Goal: Task Accomplishment & Management: Use online tool/utility

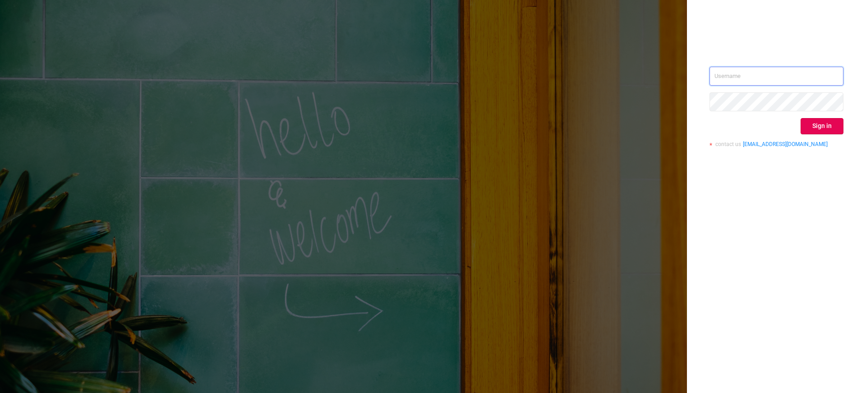
click at [813, 81] on input "text" at bounding box center [776, 76] width 134 height 19
type input "[EMAIL_ADDRESS][DOMAIN_NAME]"
click at [642, 85] on div "wiktor@protected.media Sign in contact us info@protected.media" at bounding box center [433, 196] width 866 height 393
click at [717, 218] on div "wiktor@protected.media Sign in contact us info@protected.media" at bounding box center [776, 196] width 179 height 393
click at [813, 127] on button "Sign in" at bounding box center [821, 126] width 43 height 16
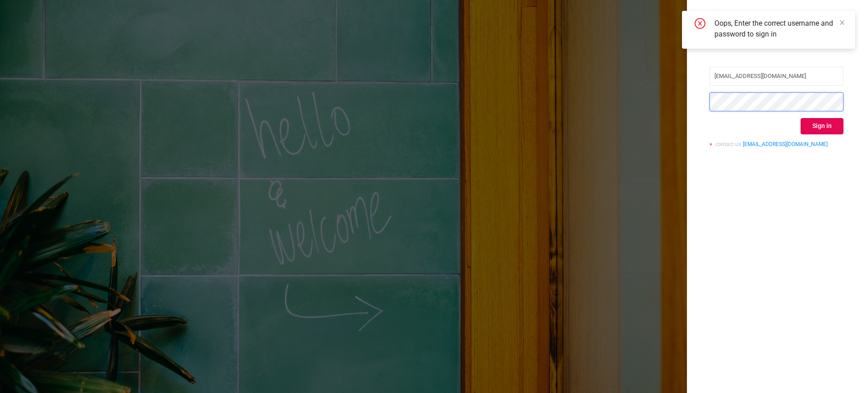
click at [609, 76] on div "wiktor@protected.media Sign in contact us info@protected.media" at bounding box center [433, 196] width 866 height 393
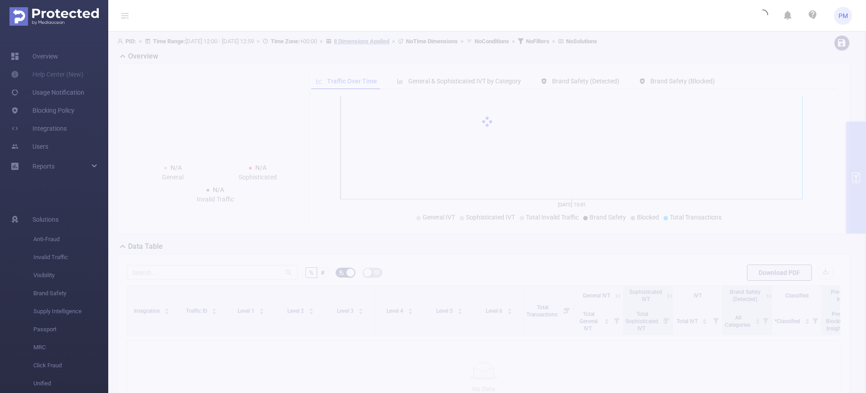
click at [400, 41] on div at bounding box center [487, 122] width 758 height 180
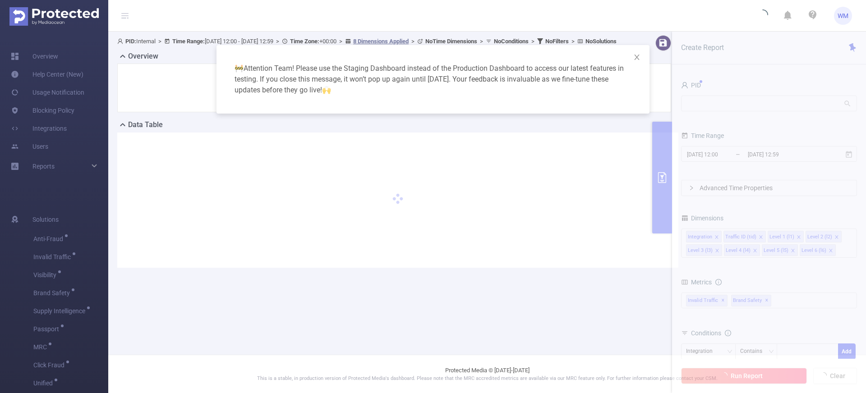
click at [288, 11] on div "🚧 Attention Team! Please use the Staging Dashboard instead of the Production Da…" at bounding box center [433, 196] width 866 height 393
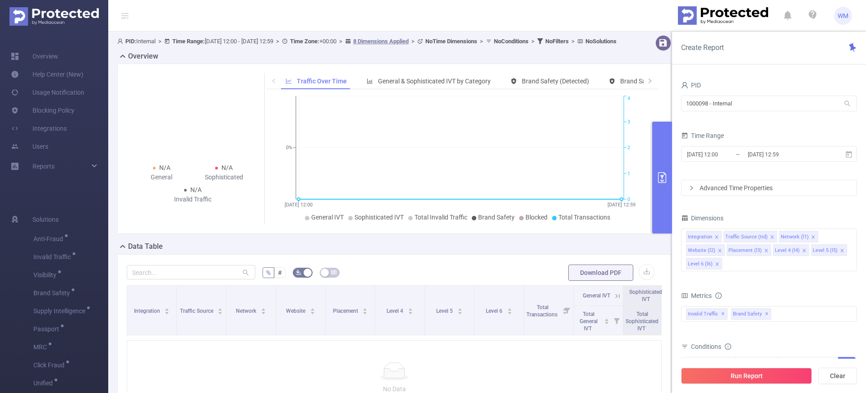
click at [310, 47] on div "PID: Internal > Time Range: 2025-10-09 12:00 - 2025-10-09 12:59 > Time Zone: +0…" at bounding box center [370, 41] width 507 height 12
click at [59, 99] on link "Usage Notification" at bounding box center [48, 92] width 74 height 18
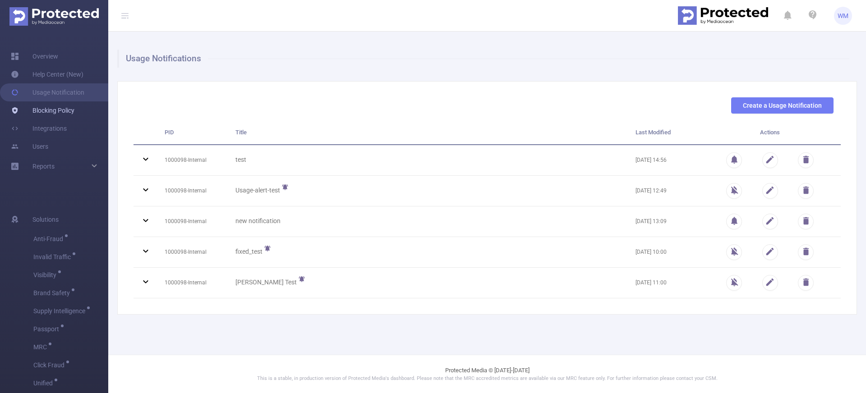
click at [56, 108] on link "Blocking Policy" at bounding box center [43, 110] width 64 height 18
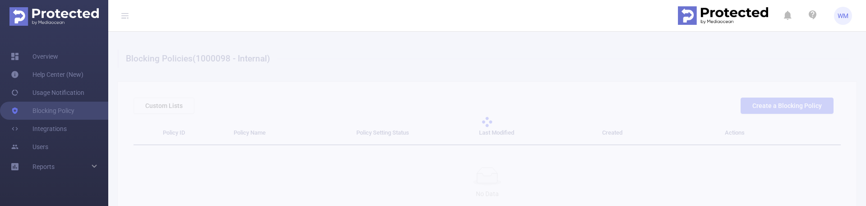
click at [248, 64] on div at bounding box center [487, 122] width 758 height 180
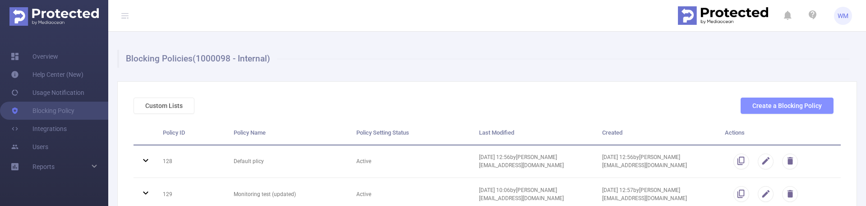
click at [765, 103] on button "Create a Blocking Policy" at bounding box center [786, 105] width 93 height 16
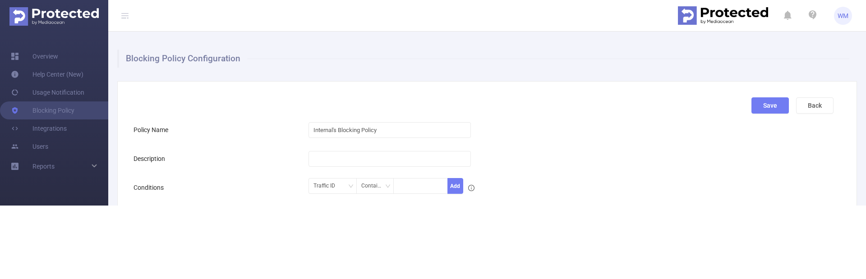
click at [551, 109] on div "Save Back" at bounding box center [483, 108] width 707 height 23
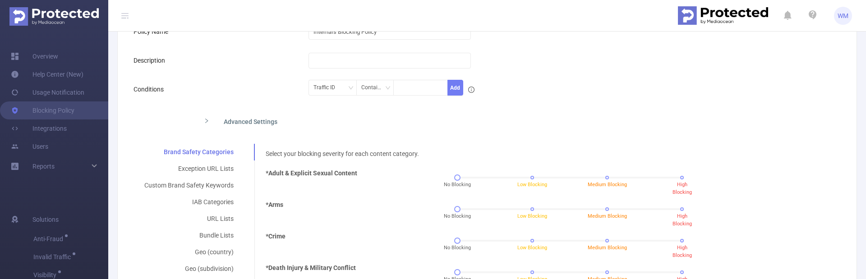
scroll to position [104, 0]
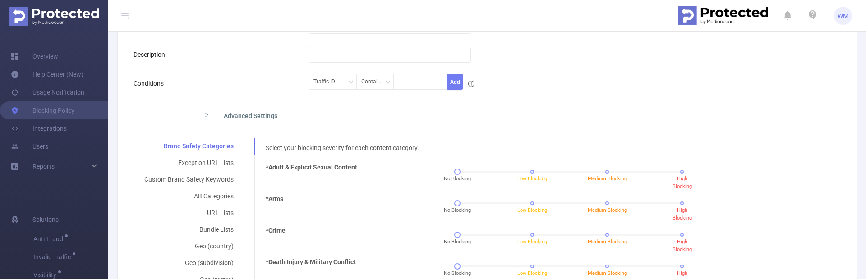
click at [270, 120] on div "Advanced Settings" at bounding box center [407, 115] width 420 height 19
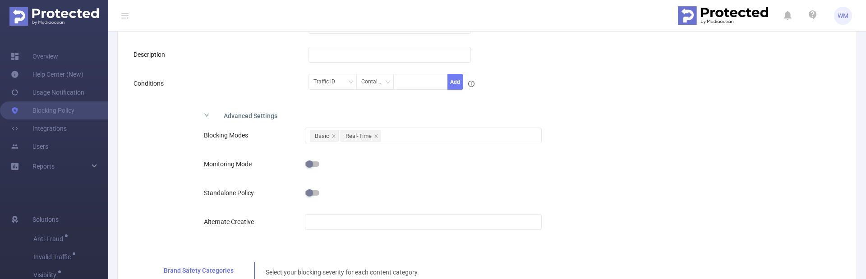
click at [266, 117] on div "Advanced Settings" at bounding box center [407, 115] width 420 height 19
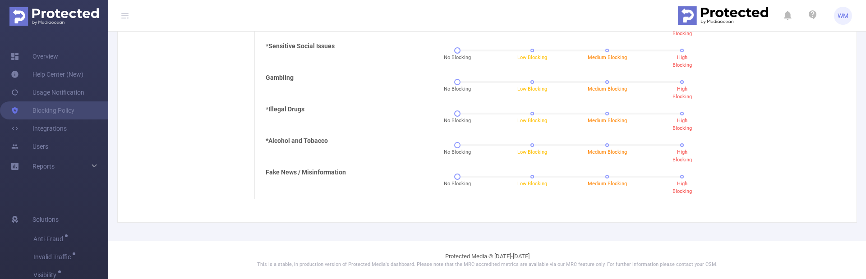
scroll to position [0, 0]
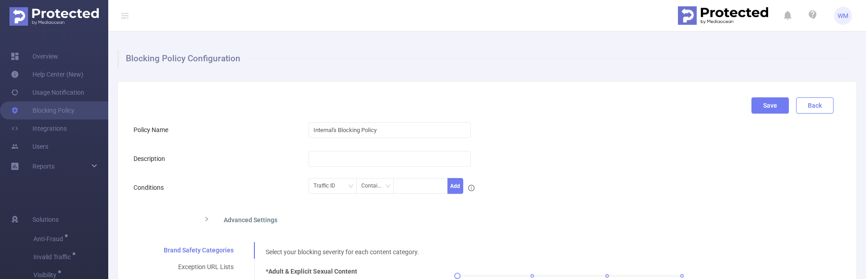
click at [807, 106] on button "Back" at bounding box center [814, 105] width 37 height 16
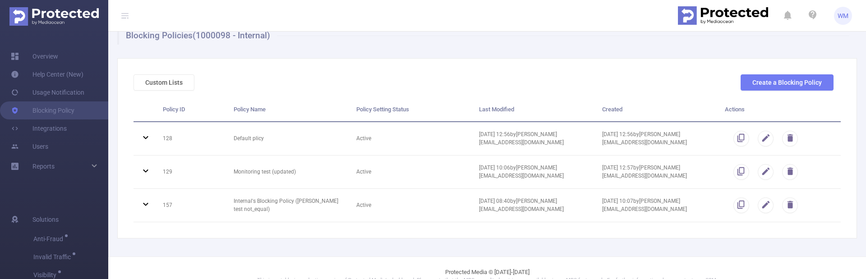
scroll to position [39, 0]
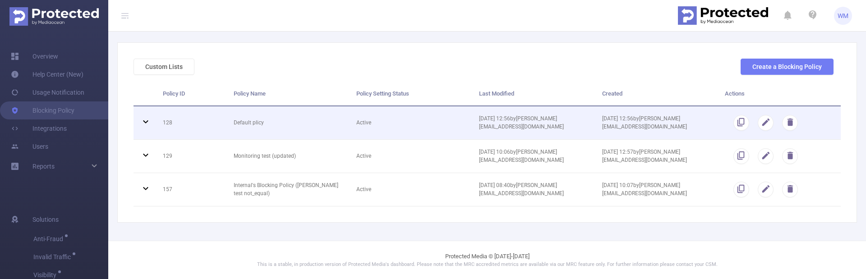
drag, startPoint x: 402, startPoint y: 95, endPoint x: 393, endPoint y: 127, distance: 33.7
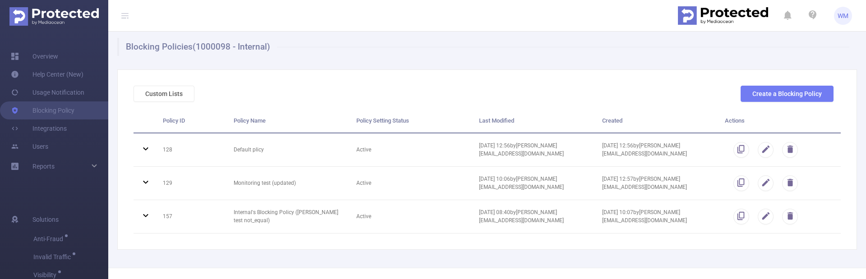
scroll to position [0, 0]
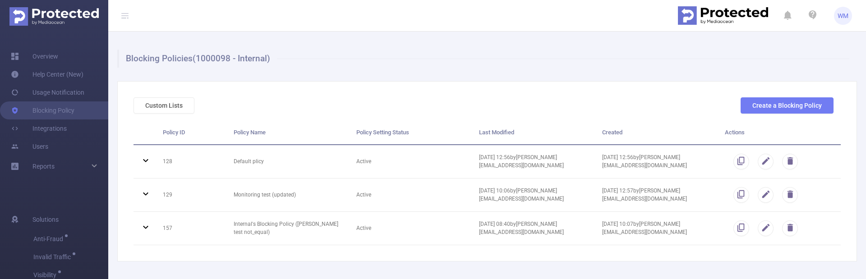
drag, startPoint x: 394, startPoint y: 127, endPoint x: 405, endPoint y: 100, distance: 28.7
click at [398, 111] on div "Custom Lists Create a Blocking Policy" at bounding box center [483, 108] width 707 height 23
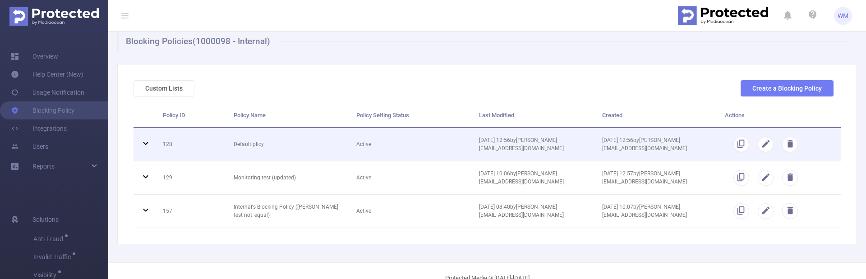
scroll to position [39, 0]
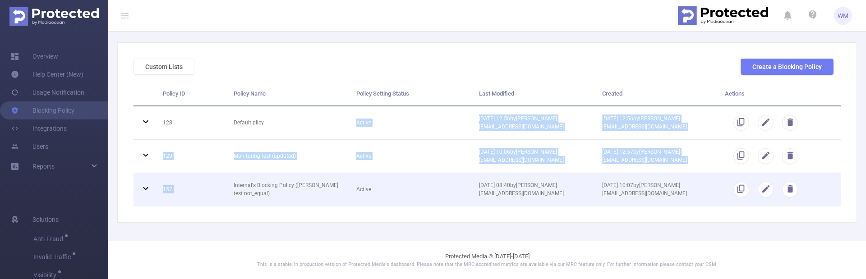
drag, startPoint x: 271, startPoint y: 156, endPoint x: 271, endPoint y: 180, distance: 24.4
click at [271, 179] on tbody "128 Default plicy Active 13/12/2023 12:56 by ivan.lyah@flashtalking.com 13/12/2…" at bounding box center [486, 156] width 707 height 101
click at [271, 180] on td "Internal's Blocking Policy (Ivan test not_equal)" at bounding box center [288, 189] width 123 height 33
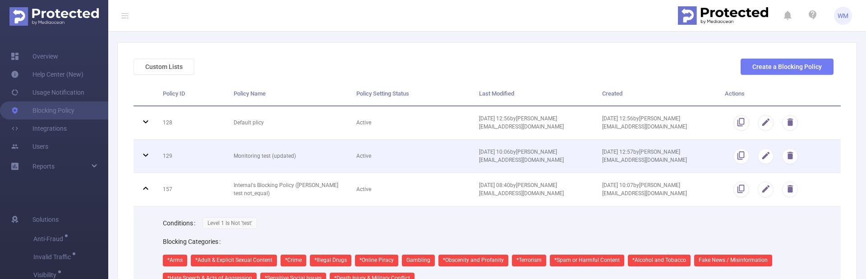
drag, startPoint x: 276, startPoint y: 150, endPoint x: 278, endPoint y: 160, distance: 10.5
click at [277, 155] on tbody "128 Default plicy Active 13/12/2023 12:56 by ivan.lyah@flashtalking.com 13/12/2…" at bounding box center [486, 226] width 707 height 240
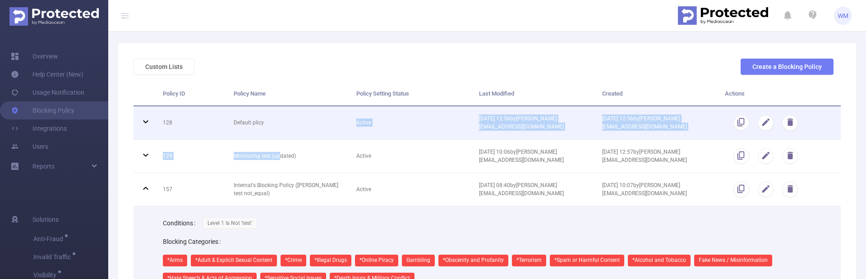
click at [276, 132] on td "Default plicy" at bounding box center [288, 122] width 123 height 33
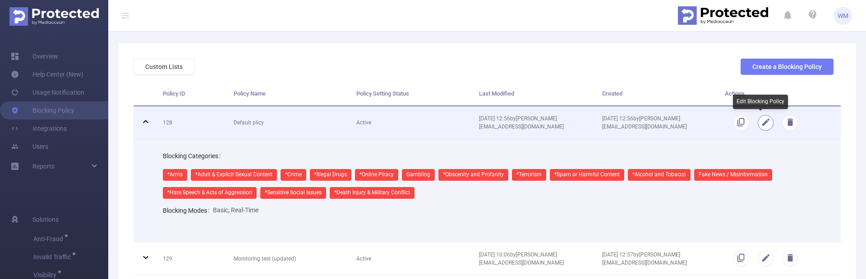
click at [761, 123] on button "button" at bounding box center [766, 123] width 16 height 16
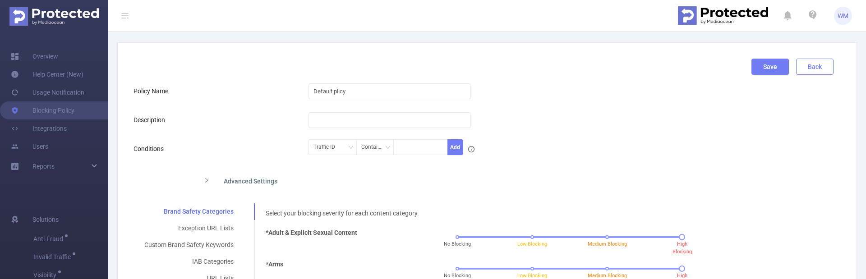
click at [810, 71] on button "Back" at bounding box center [814, 67] width 37 height 16
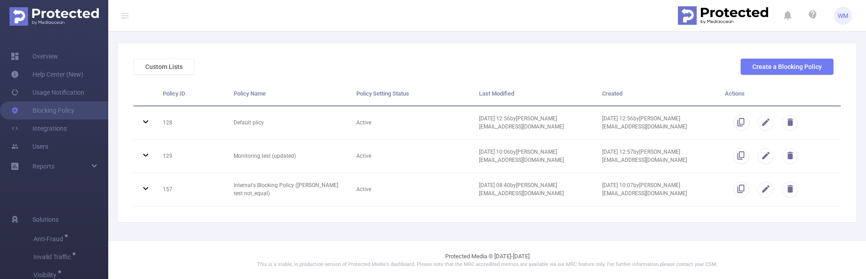
scroll to position [0, 0]
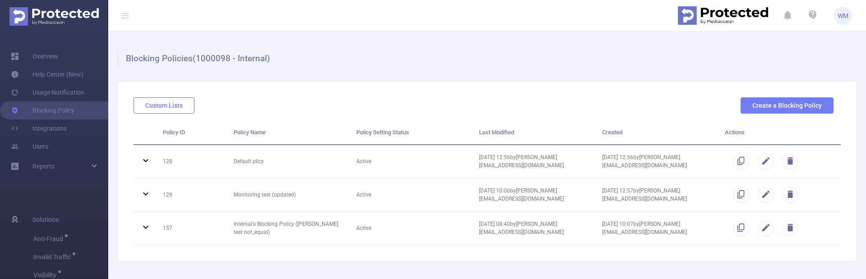
click at [180, 103] on button "Custom Lists" at bounding box center [163, 105] width 61 height 16
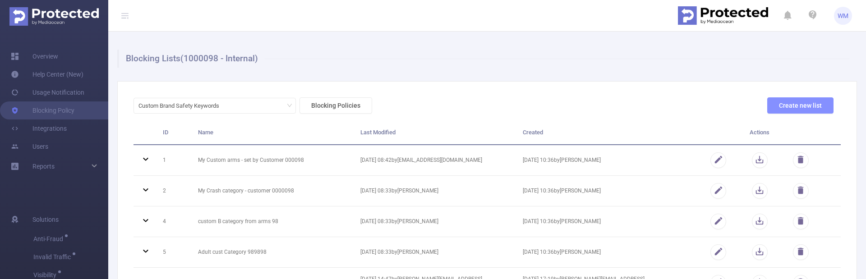
click at [773, 104] on button "Create new list" at bounding box center [800, 105] width 66 height 16
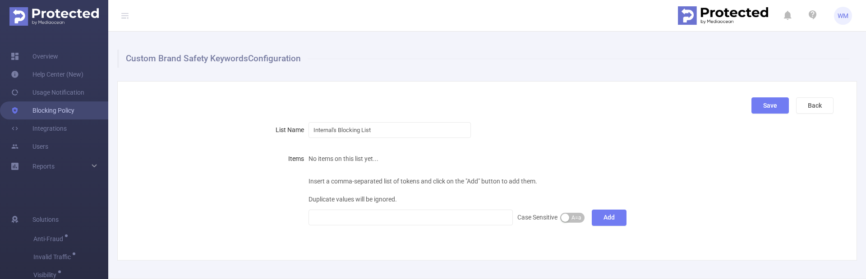
click at [57, 109] on link "Blocking Policy" at bounding box center [43, 110] width 64 height 18
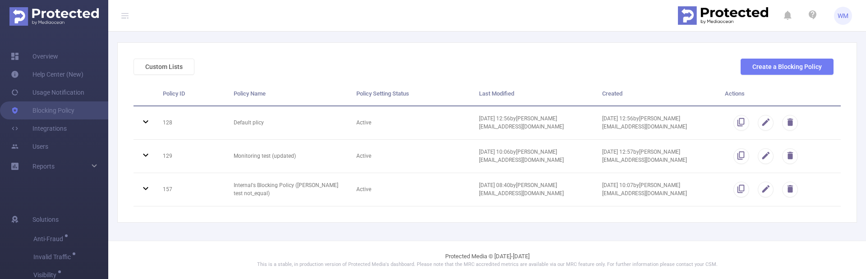
scroll to position [28, 0]
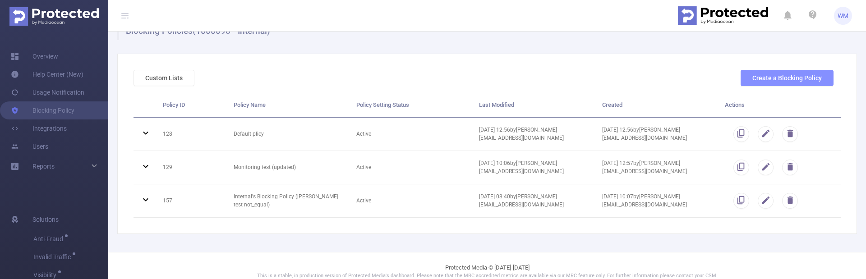
click at [756, 84] on button "Create a Blocking Policy" at bounding box center [786, 78] width 93 height 16
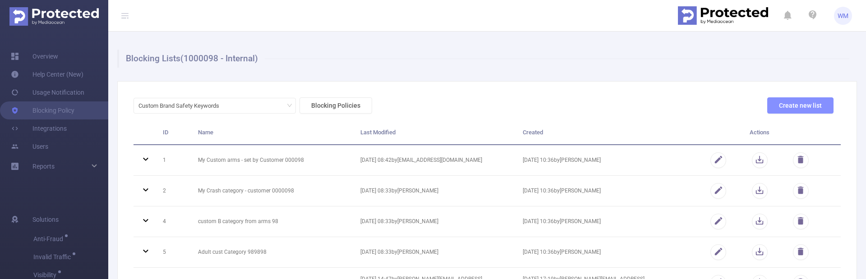
click at [777, 105] on button "Create new list" at bounding box center [800, 105] width 66 height 16
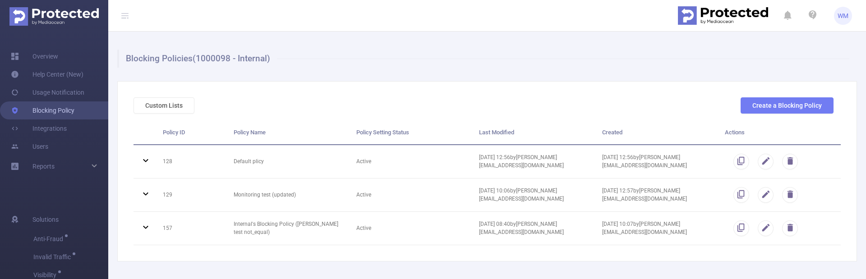
click at [64, 106] on link "Blocking Policy" at bounding box center [43, 110] width 64 height 18
click at [55, 52] on link "Overview" at bounding box center [34, 56] width 47 height 18
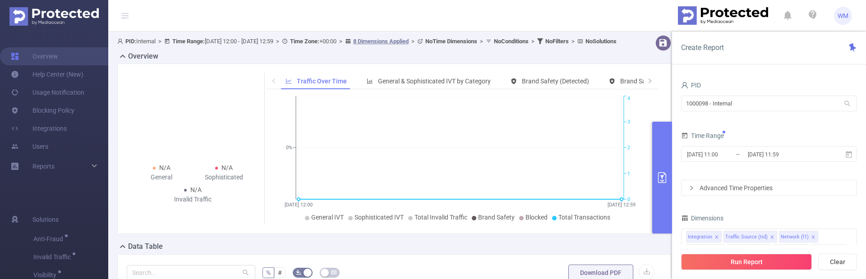
click at [719, 10] on img at bounding box center [723, 15] width 90 height 19
click at [847, 15] on span "WM" at bounding box center [842, 16] width 11 height 18
click at [594, 17] on header "WM" at bounding box center [433, 16] width 866 height 32
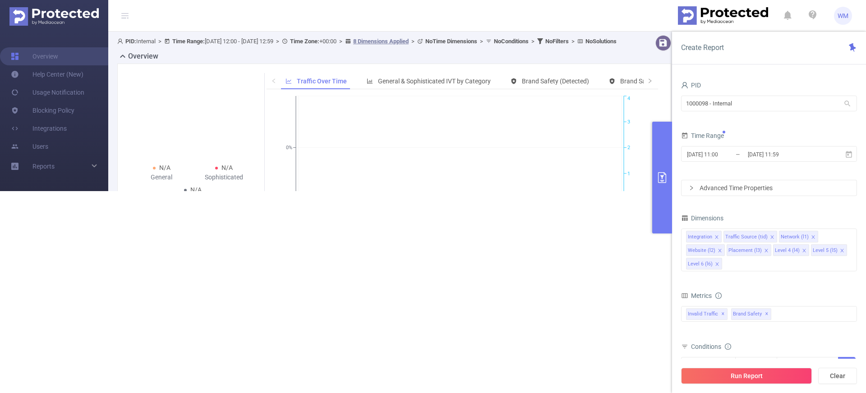
click at [466, 64] on div "Overview" at bounding box center [397, 57] width 561 height 13
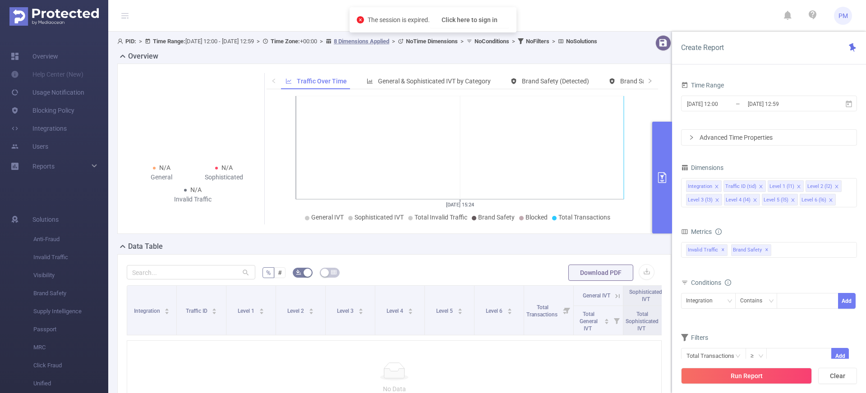
click at [841, 21] on span "PM" at bounding box center [842, 16] width 9 height 18
drag, startPoint x: 841, startPoint y: 18, endPoint x: 757, endPoint y: 10, distance: 84.3
click at [841, 18] on span "PM" at bounding box center [842, 16] width 9 height 18
click at [485, 15] on button "Click here to sign in" at bounding box center [469, 20] width 79 height 16
click at [461, 19] on button "Click here to sign in" at bounding box center [469, 20] width 79 height 16
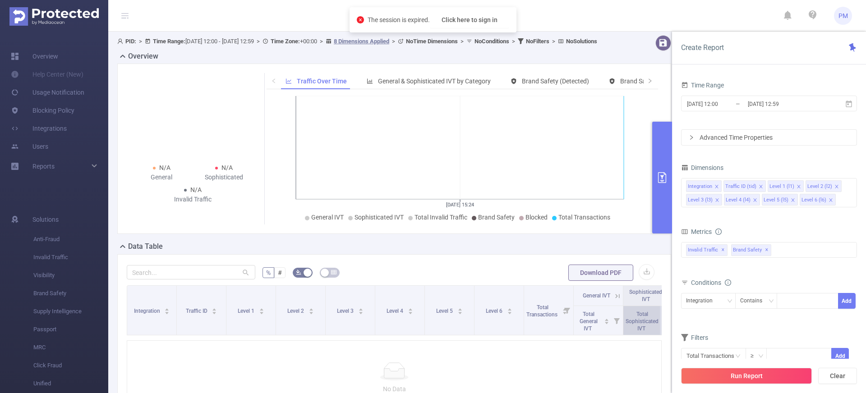
scroll to position [149, 0]
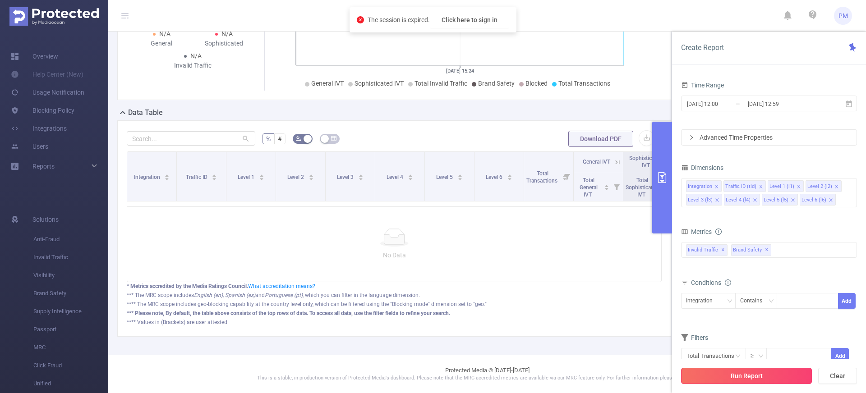
drag, startPoint x: 700, startPoint y: 380, endPoint x: 678, endPoint y: 359, distance: 30.3
click at [700, 380] on button "Run Report" at bounding box center [746, 376] width 131 height 16
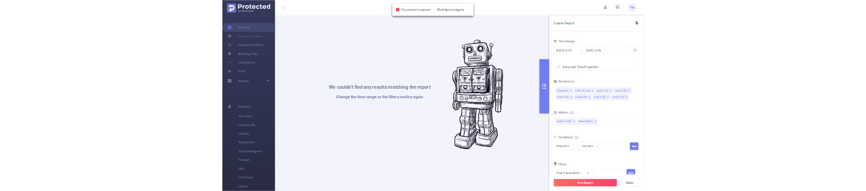
scroll to position [39, 0]
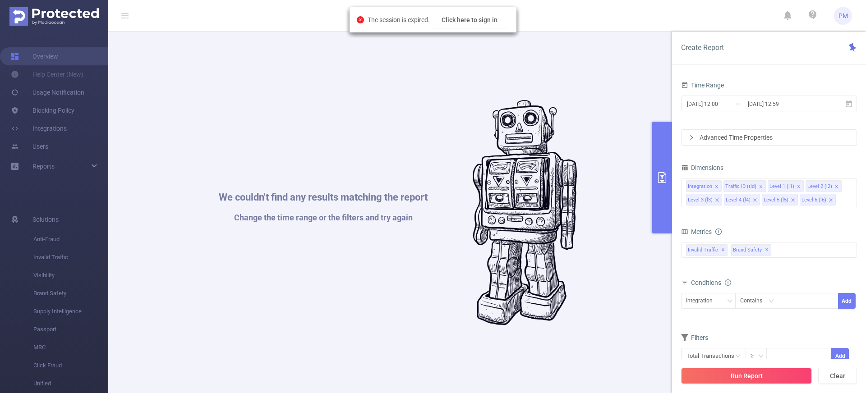
click at [846, 20] on span "PM" at bounding box center [842, 16] width 9 height 18
click at [801, 56] on link "Logout" at bounding box center [802, 52] width 99 height 13
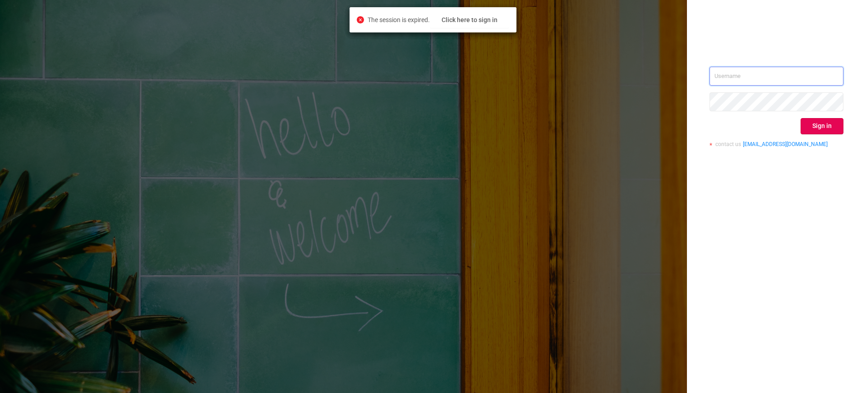
click at [730, 74] on input "text" at bounding box center [776, 76] width 134 height 19
type input "wiktor@protected.media"
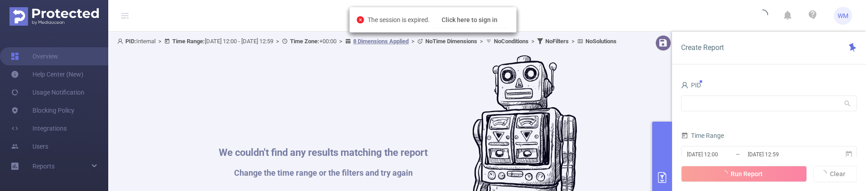
click at [210, 124] on div "We couldn't find any results matching the report Change the time range or the f…" at bounding box center [398, 150] width 552 height 191
